Goal: Information Seeking & Learning: Understand process/instructions

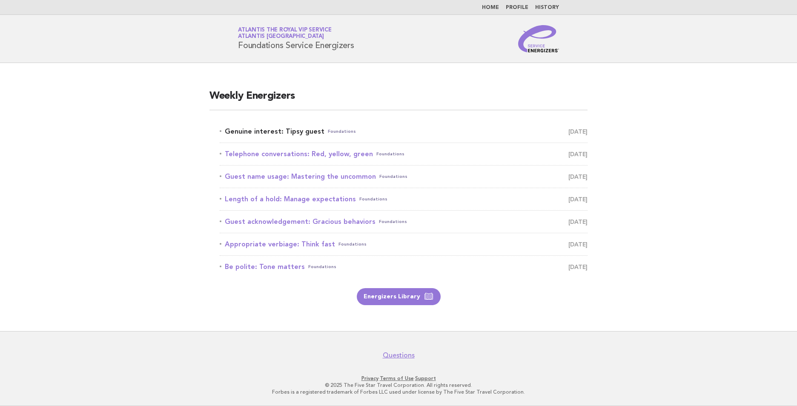
click at [296, 131] on link "Genuine interest: Tipsy guest Foundations September 14" at bounding box center [404, 132] width 368 height 12
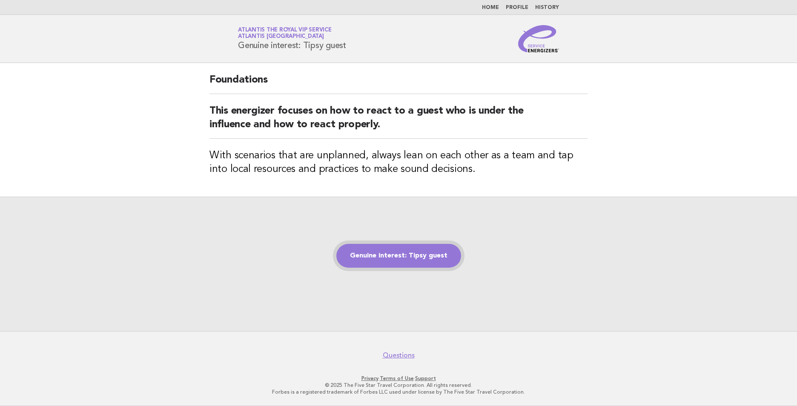
click at [417, 256] on link "Genuine interest: Tipsy guest" at bounding box center [399, 256] width 125 height 24
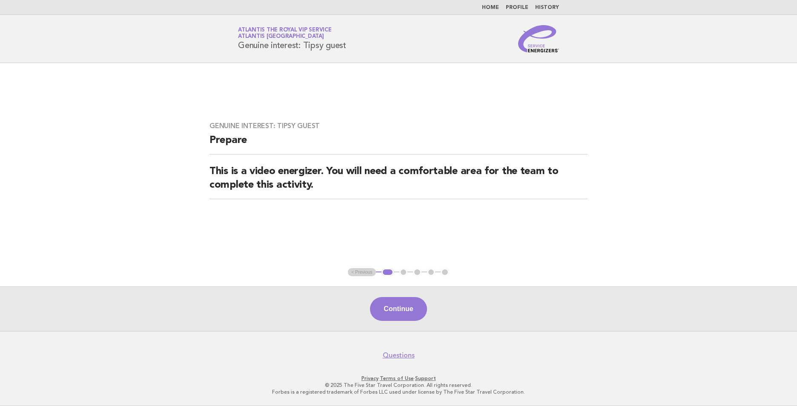
drag, startPoint x: 238, startPoint y: 45, endPoint x: 348, endPoint y: 55, distance: 110.3
click at [348, 55] on header "Service Energizers Atlantis the Royal VIP Service Atlantis [GEOGRAPHIC_DATA] Ge…" at bounding box center [398, 39] width 797 height 48
copy h1 "Genuine interest: Tipsy guest"
click at [389, 303] on button "Continue" at bounding box center [398, 309] width 57 height 24
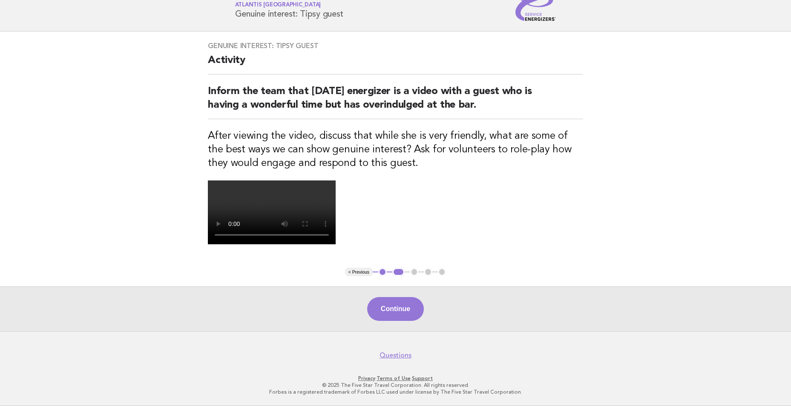
scroll to position [137, 0]
click at [401, 321] on button "Continue" at bounding box center [395, 309] width 57 height 24
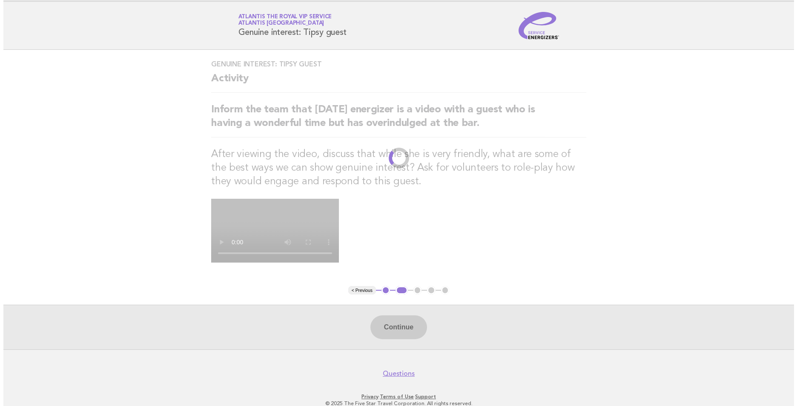
scroll to position [0, 0]
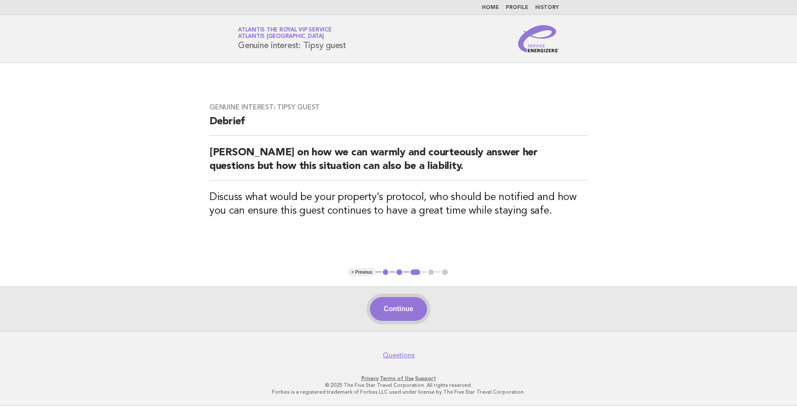
click at [410, 315] on button "Continue" at bounding box center [398, 309] width 57 height 24
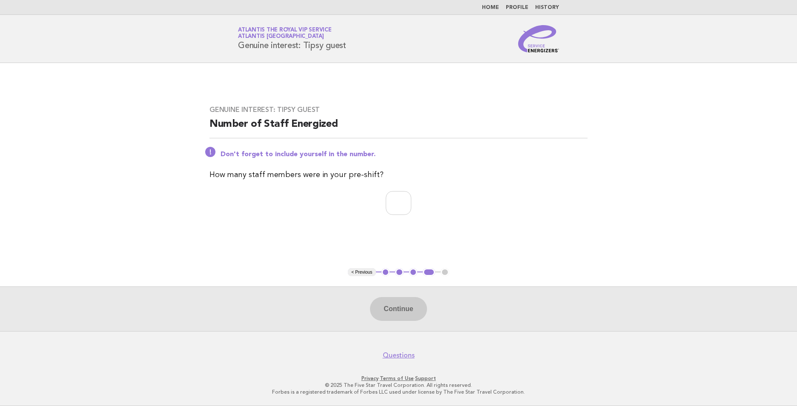
click at [495, 9] on link "Home" at bounding box center [490, 7] width 17 height 5
